Goal: Find specific page/section: Find specific page/section

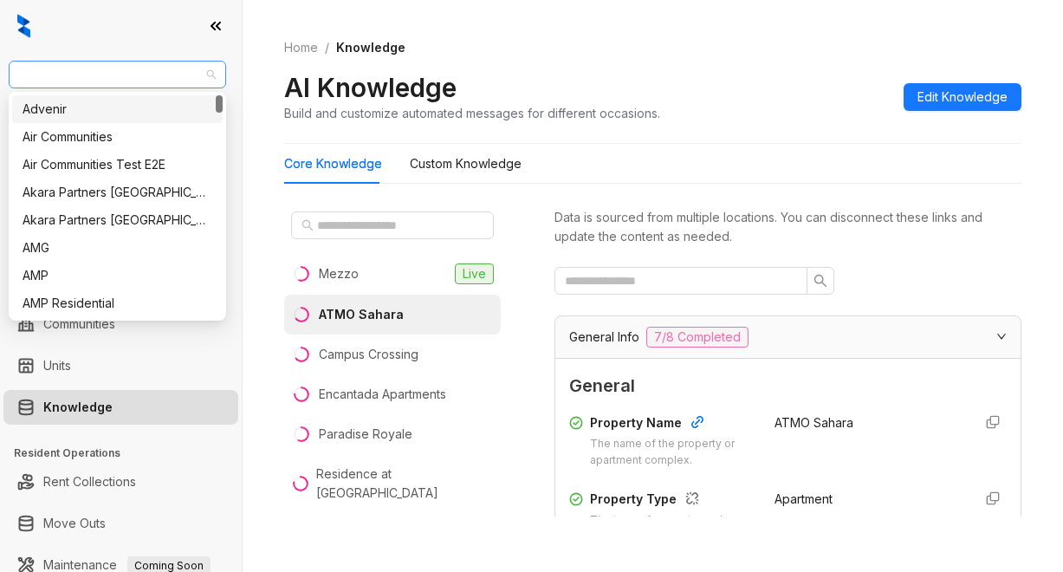
click at [60, 79] on span "AMG" at bounding box center [117, 75] width 197 height 26
click at [96, 108] on div "Advenir" at bounding box center [118, 109] width 190 height 19
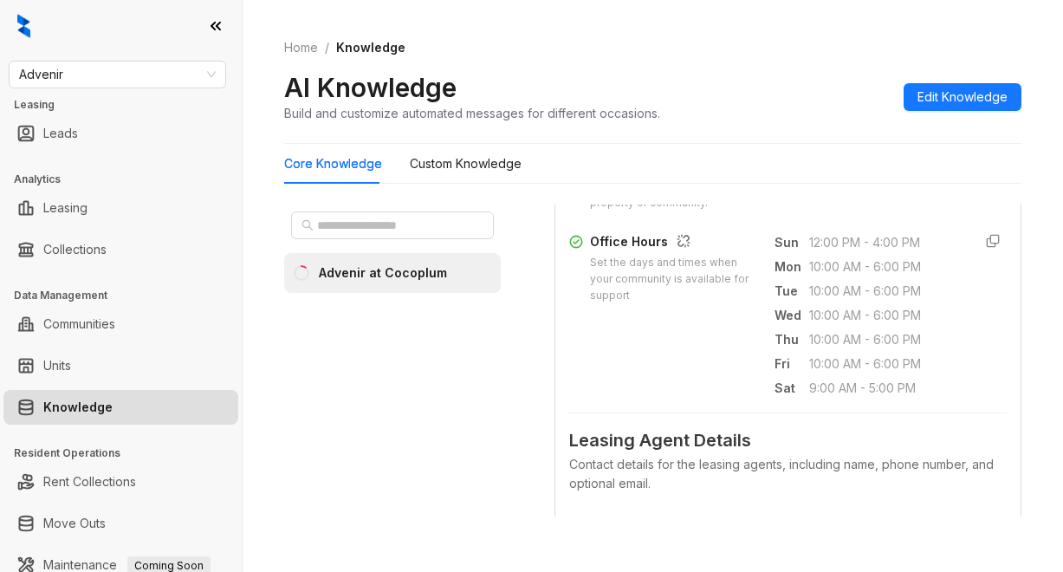
scroll to position [693, 0]
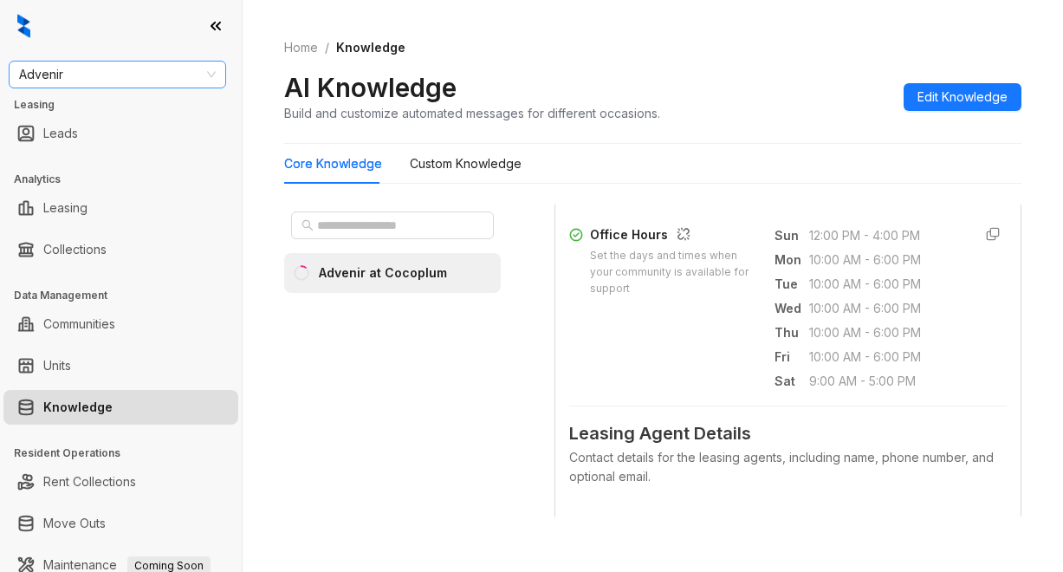
click at [71, 81] on span "Advenir" at bounding box center [117, 75] width 197 height 26
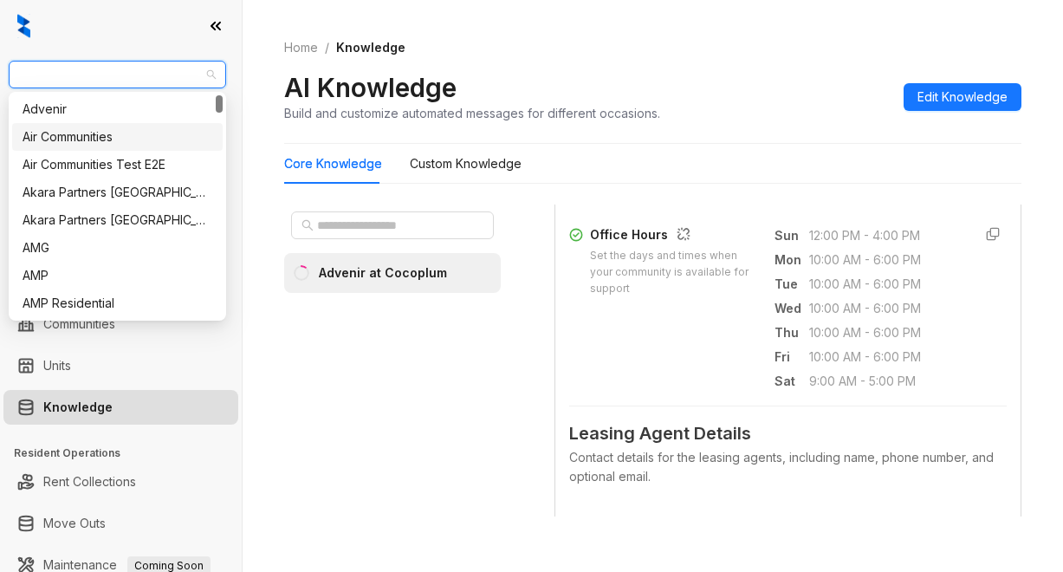
click at [109, 139] on div "Air Communities" at bounding box center [118, 136] width 190 height 19
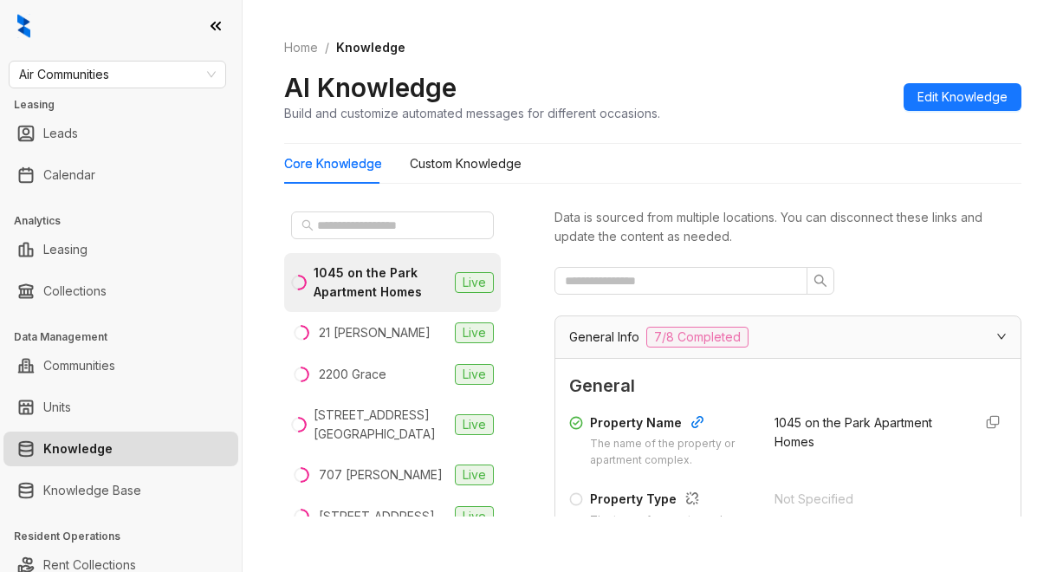
click at [367, 286] on div "1045 on the Park Apartment Homes" at bounding box center [381, 282] width 134 height 38
click at [897, 279] on div at bounding box center [787, 281] width 467 height 28
